Goal: Task Accomplishment & Management: Manage account settings

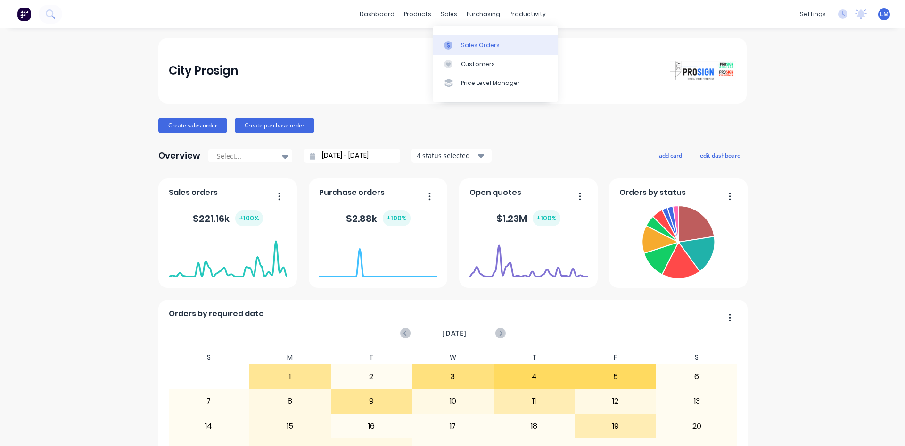
click at [477, 46] on div "Sales Orders" at bounding box center [480, 45] width 39 height 8
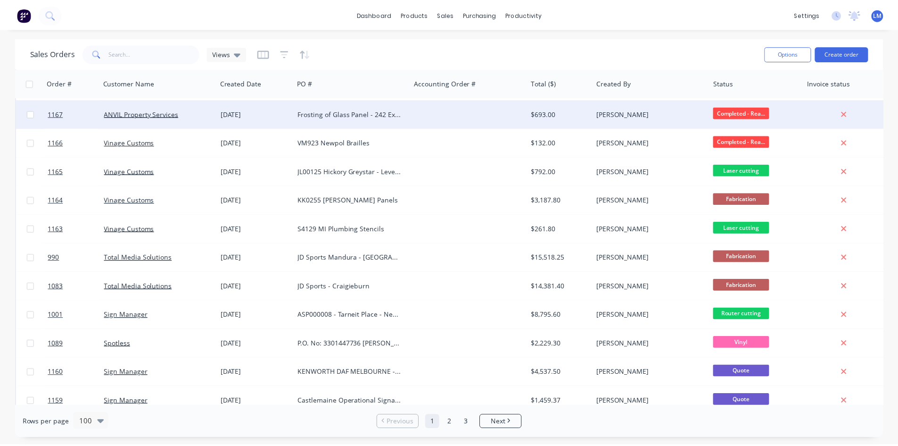
scroll to position [424, 0]
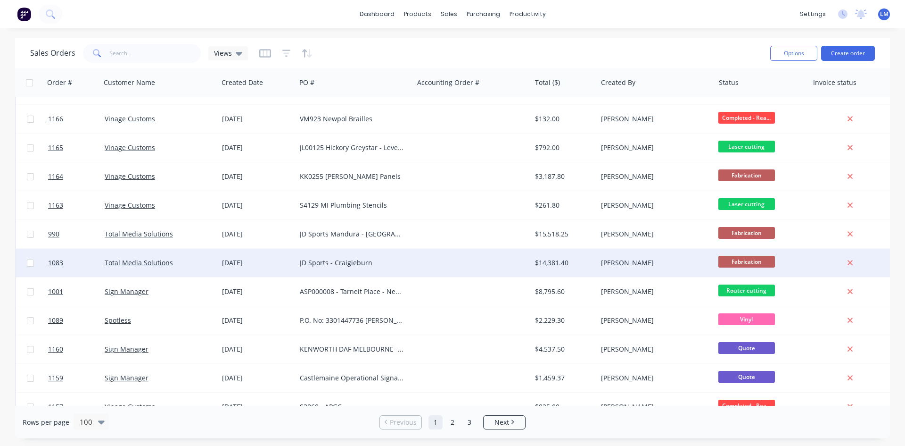
click at [428, 258] on div at bounding box center [472, 262] width 117 height 28
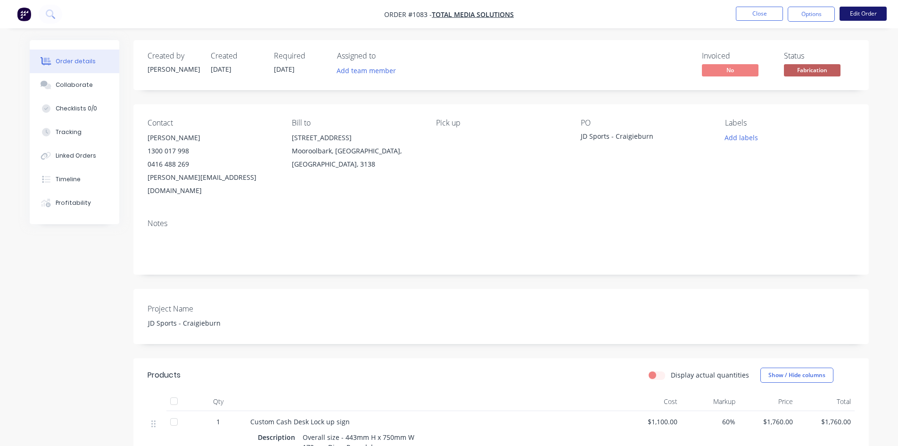
click at [859, 14] on button "Edit Order" at bounding box center [863, 14] width 47 height 14
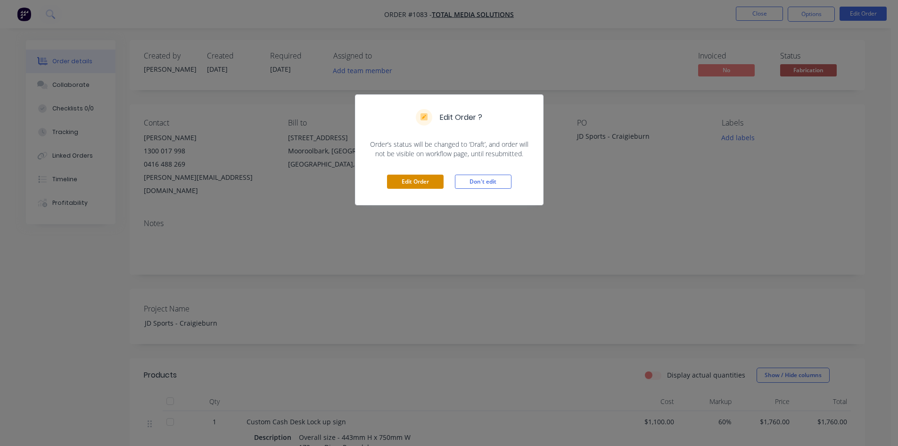
click at [423, 179] on button "Edit Order" at bounding box center [415, 181] width 57 height 14
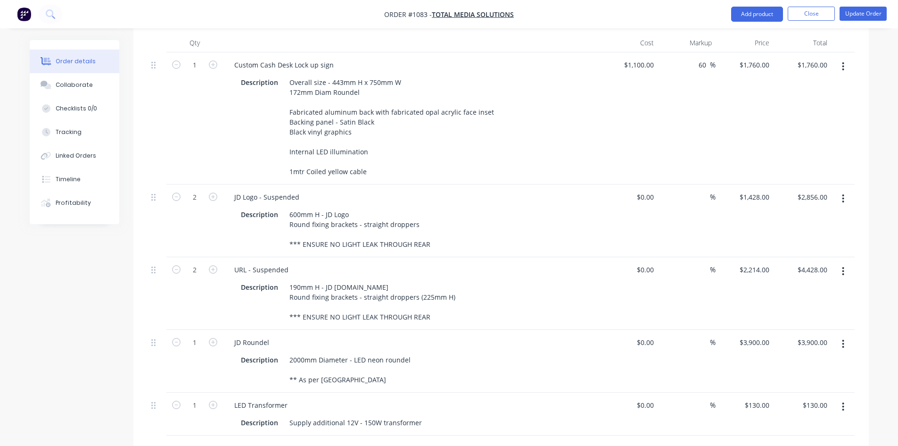
scroll to position [372, 0]
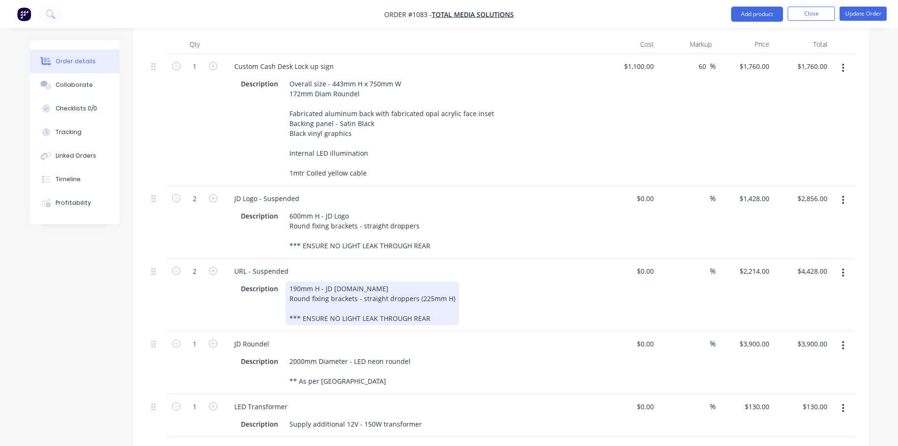
click at [332, 282] on div "190mm H - JD [DOMAIN_NAME] Round fixing brackets - straight droppers (225mm H) …" at bounding box center [373, 302] width 174 height 43
drag, startPoint x: 412, startPoint y: 290, endPoint x: 269, endPoint y: 297, distance: 142.5
click at [269, 297] on div "Description 190mm H - JD [DOMAIN_NAME] Round fixing brackets - straight dropper…" at bounding box center [409, 302] width 345 height 43
click at [418, 293] on div "190mm H - JD [DOMAIN_NAME] Round fixing brackets - straight droppers (225mm H) …" at bounding box center [373, 302] width 174 height 43
drag, startPoint x: 397, startPoint y: 292, endPoint x: 277, endPoint y: 292, distance: 119.8
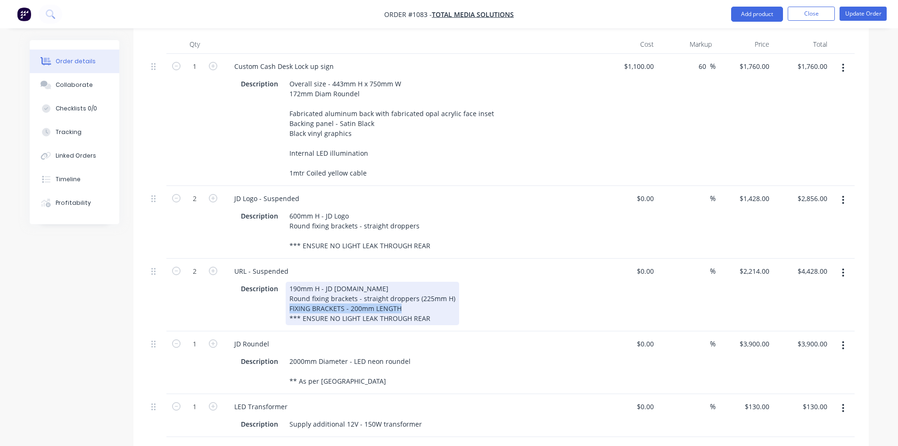
click at [277, 292] on div "Description 190mm H - JD [DOMAIN_NAME] Round fixing brackets - straight dropper…" at bounding box center [409, 302] width 345 height 43
copy div "FIXING BRACKETS - 200mm LENGTH"
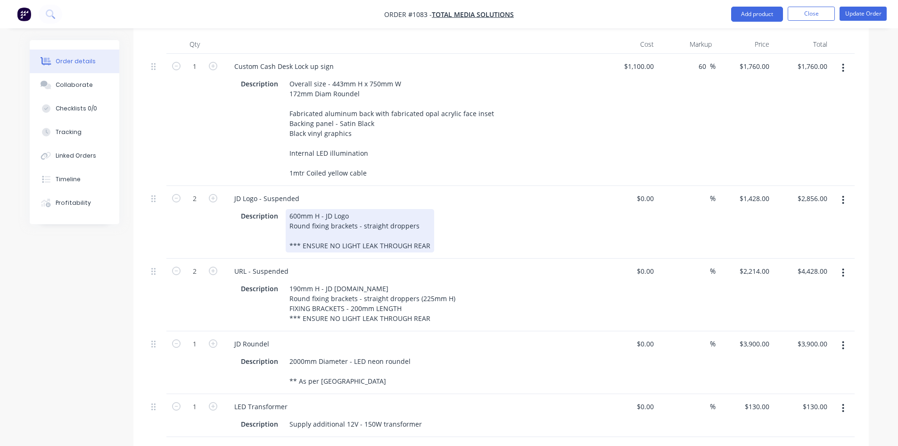
click at [424, 209] on div "600mm H - JD Logo Round fixing brackets - straight droppers *** ENSURE NO LIGHT…" at bounding box center [360, 230] width 149 height 43
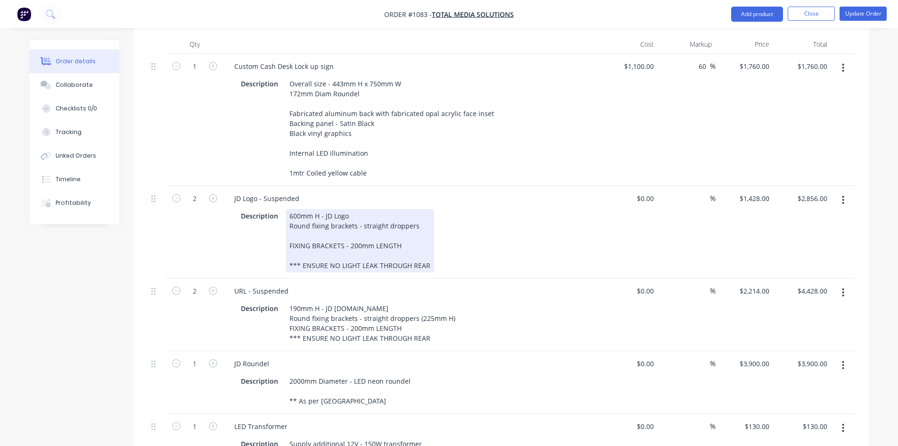
click at [548, 209] on div "Description 600mm H - JD Logo Round fixing brackets - straight droppers FIXING …" at bounding box center [409, 240] width 345 height 63
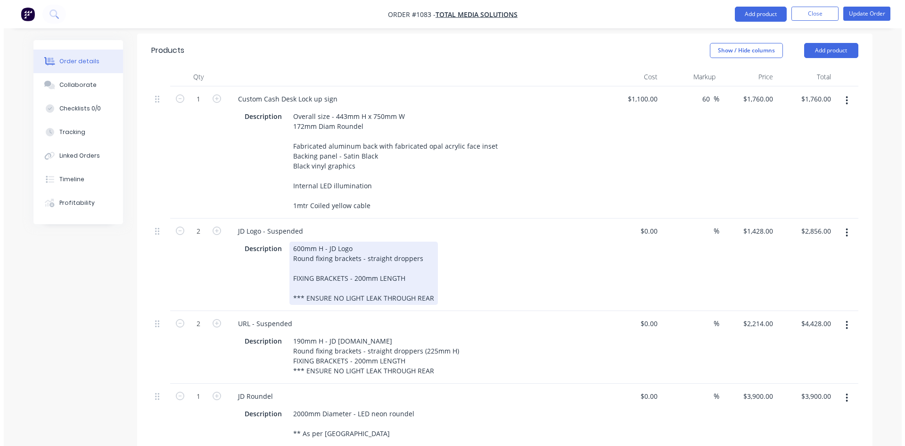
scroll to position [0, 0]
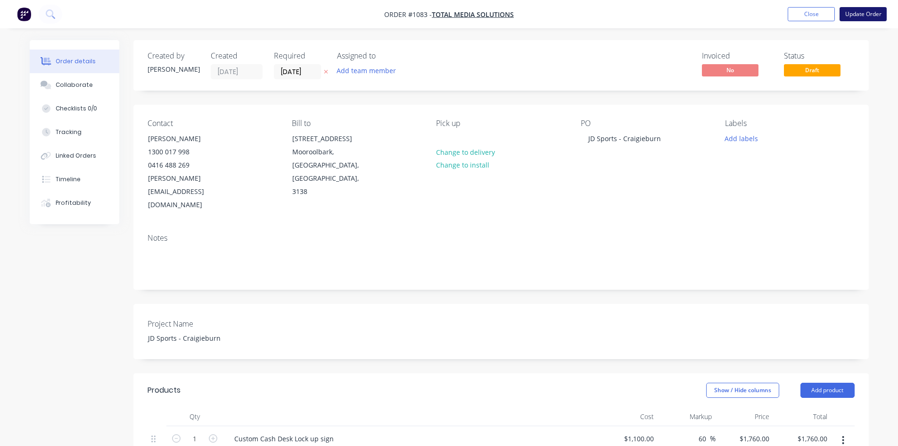
click at [852, 15] on button "Update Order" at bounding box center [863, 14] width 47 height 14
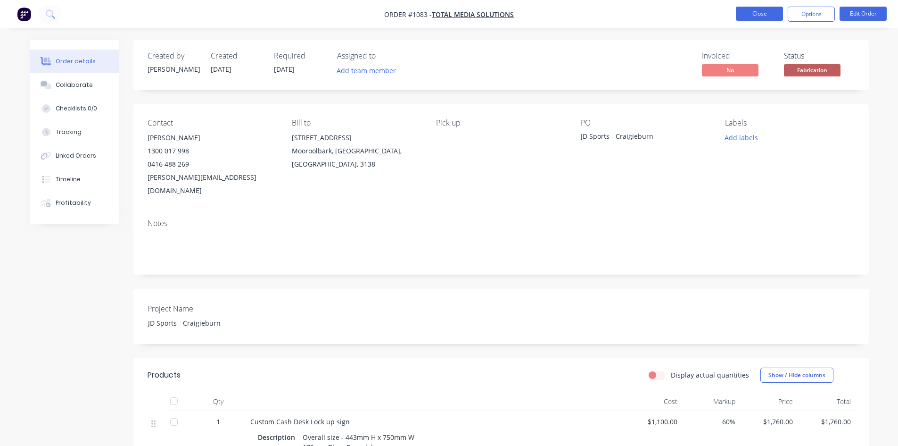
click at [749, 12] on button "Close" at bounding box center [759, 14] width 47 height 14
